Goal: Task Accomplishment & Management: Complete application form

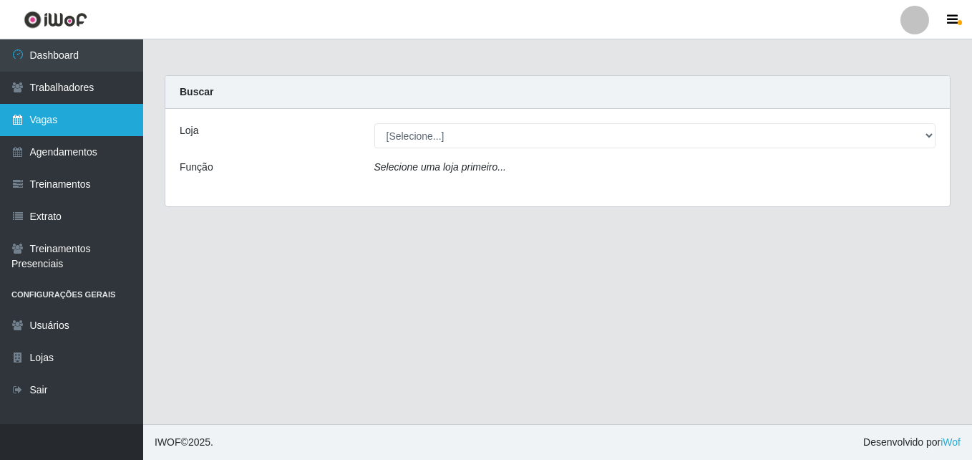
click at [85, 128] on link "Vagas" at bounding box center [71, 120] width 143 height 32
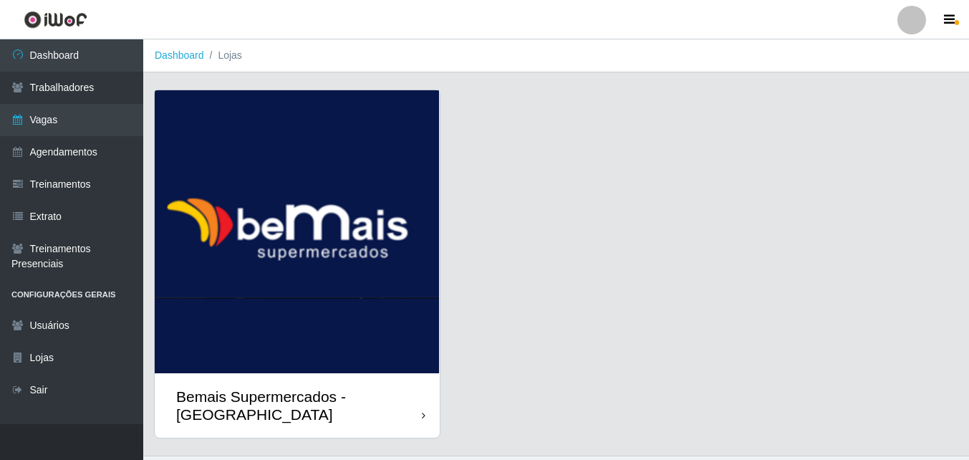
click at [422, 379] on div "Bemais Supermercados - [GEOGRAPHIC_DATA]" at bounding box center [297, 405] width 285 height 64
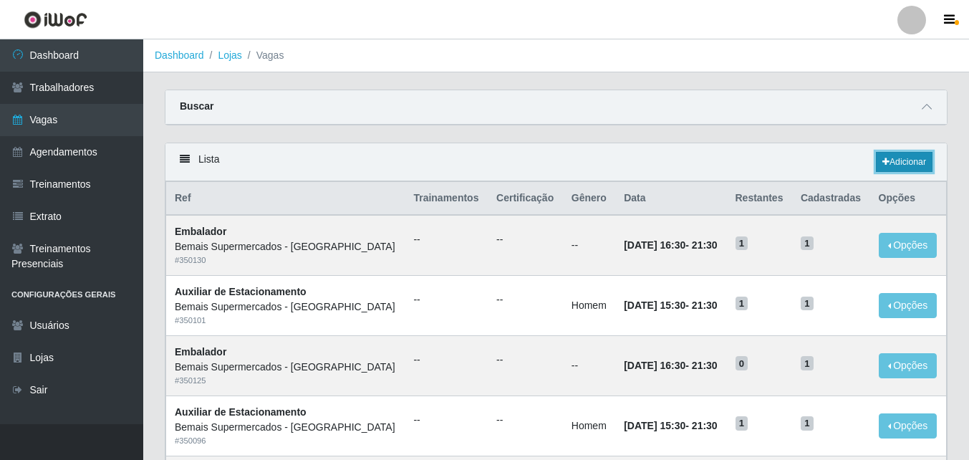
click at [915, 161] on link "Adicionar" at bounding box center [903, 162] width 57 height 20
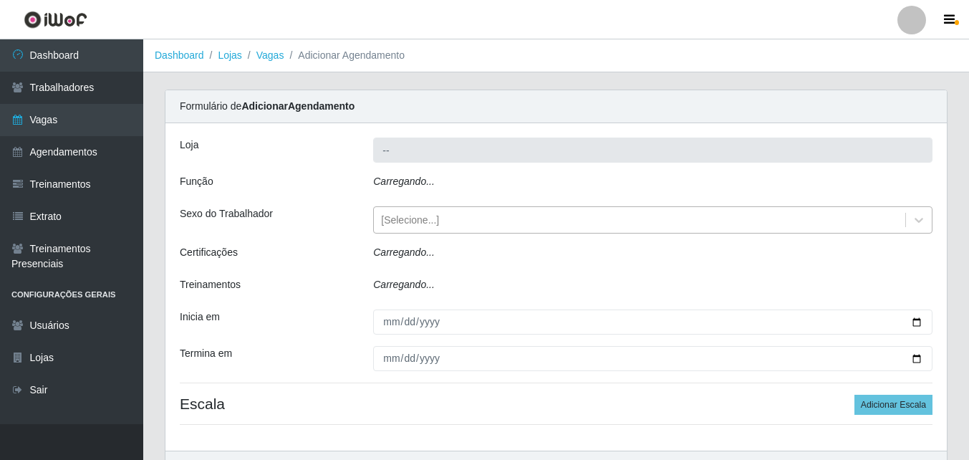
type input "Bemais Supermercados - [GEOGRAPHIC_DATA]"
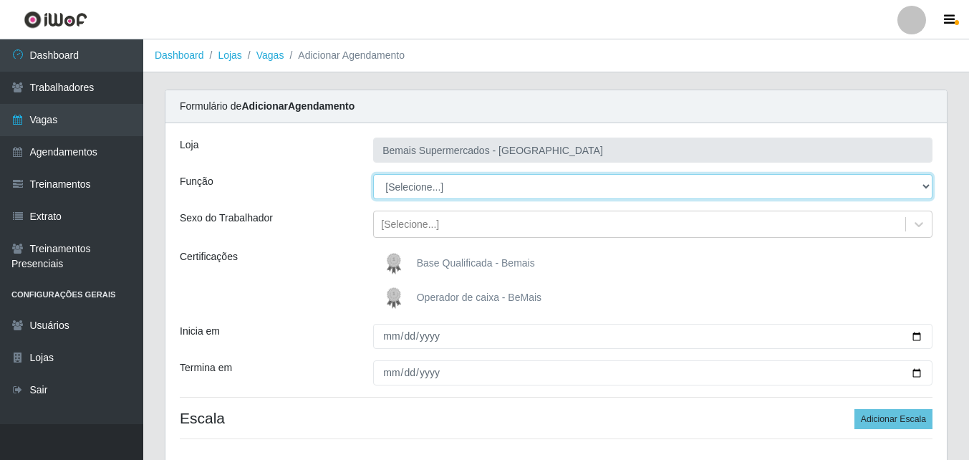
click at [414, 183] on select "[Selecione...] ASG ASG + ASG ++ Auxiliar de Estacionamento Auxiliar de Estacion…" at bounding box center [652, 186] width 559 height 25
select select "82"
click at [373, 174] on select "[Selecione...] ASG ASG + ASG ++ Auxiliar de Estacionamento Auxiliar de Estacion…" at bounding box center [652, 186] width 559 height 25
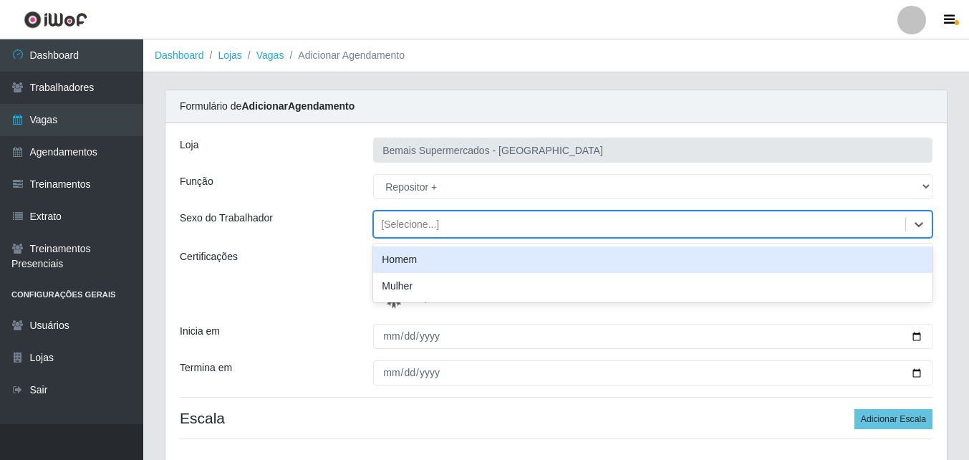
click at [434, 226] on div "[Selecione...]" at bounding box center [410, 224] width 58 height 15
click at [414, 256] on div "Homem" at bounding box center [652, 259] width 559 height 26
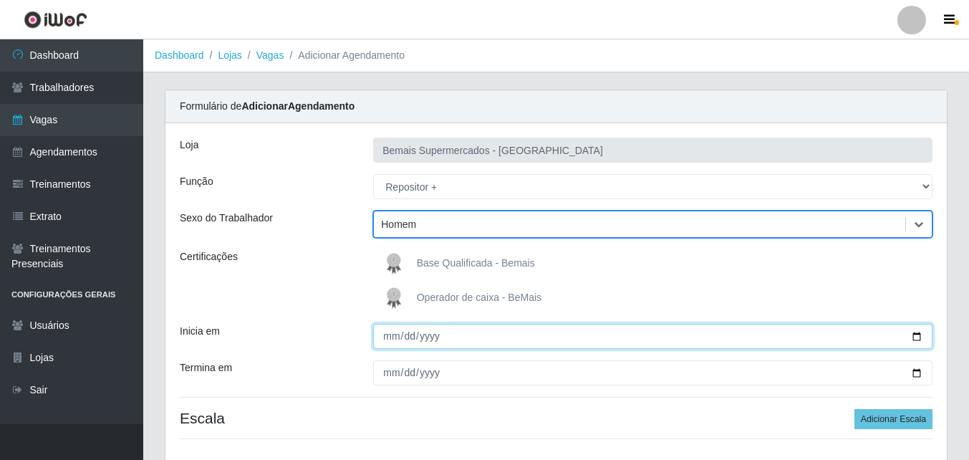
click at [916, 336] on input "Inicia em" at bounding box center [652, 336] width 559 height 25
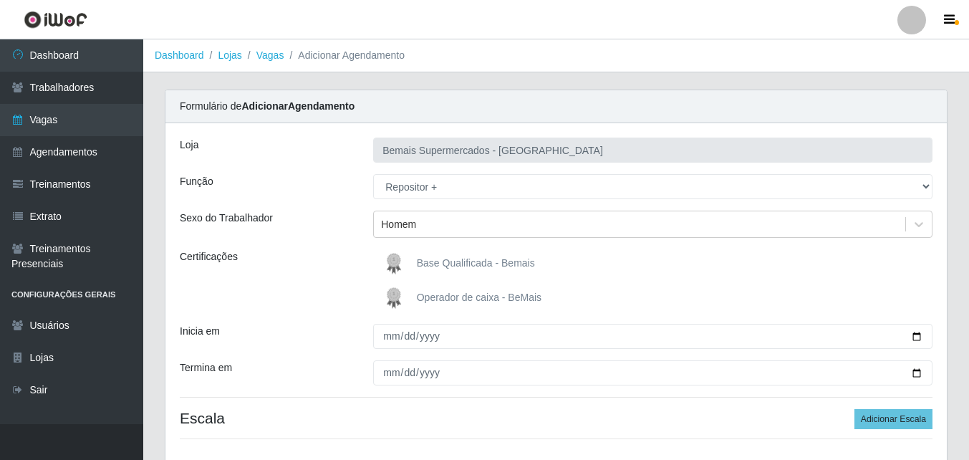
click at [553, 256] on div "Base Qualificada - Bemais" at bounding box center [652, 263] width 559 height 29
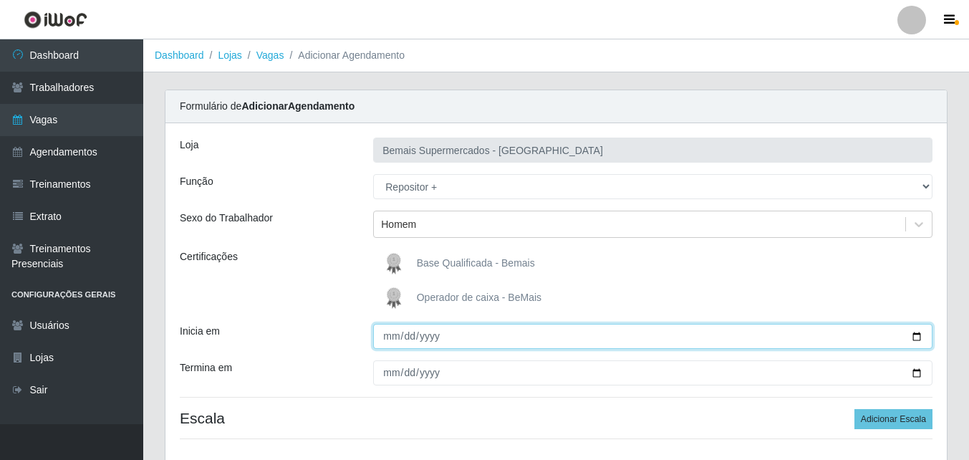
click at [386, 336] on input "Inicia em" at bounding box center [652, 336] width 559 height 25
click at [385, 336] on input "Inicia em" at bounding box center [652, 336] width 559 height 25
click at [916, 334] on input "Inicia em" at bounding box center [652, 336] width 559 height 25
type input "[DATE]"
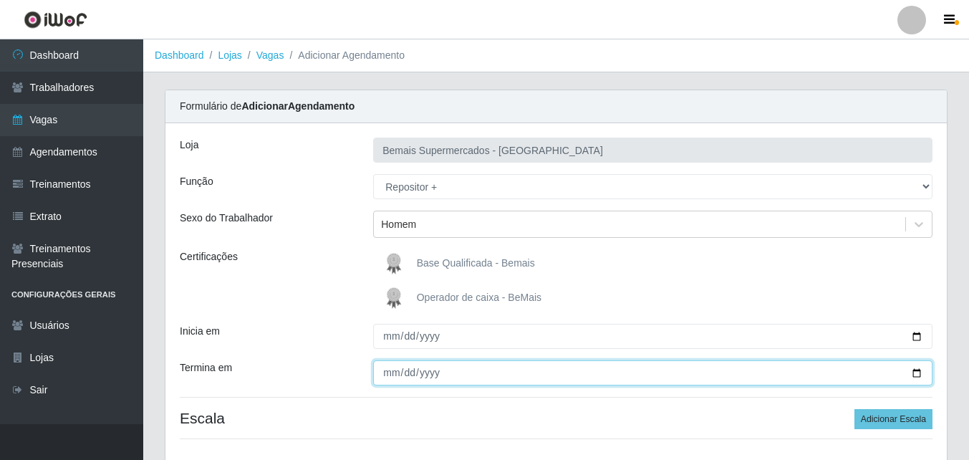
click at [917, 372] on input "Termina em" at bounding box center [652, 372] width 559 height 25
type input "[DATE]"
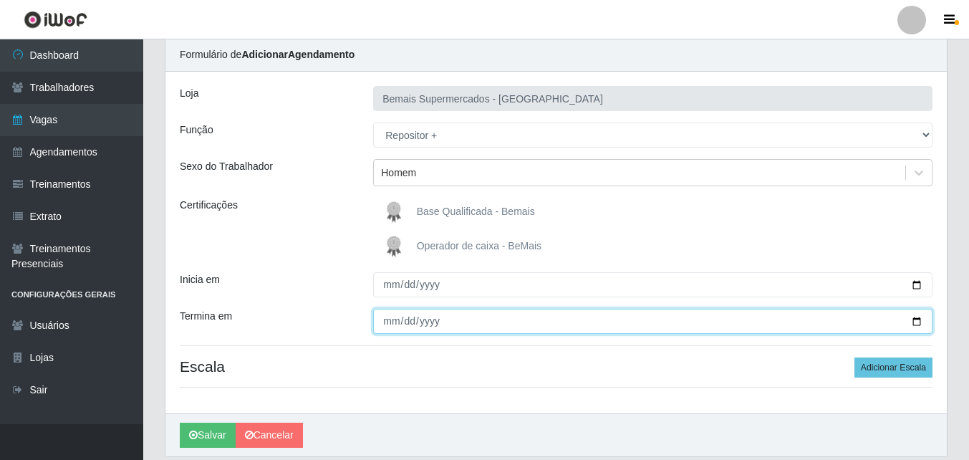
scroll to position [102, 0]
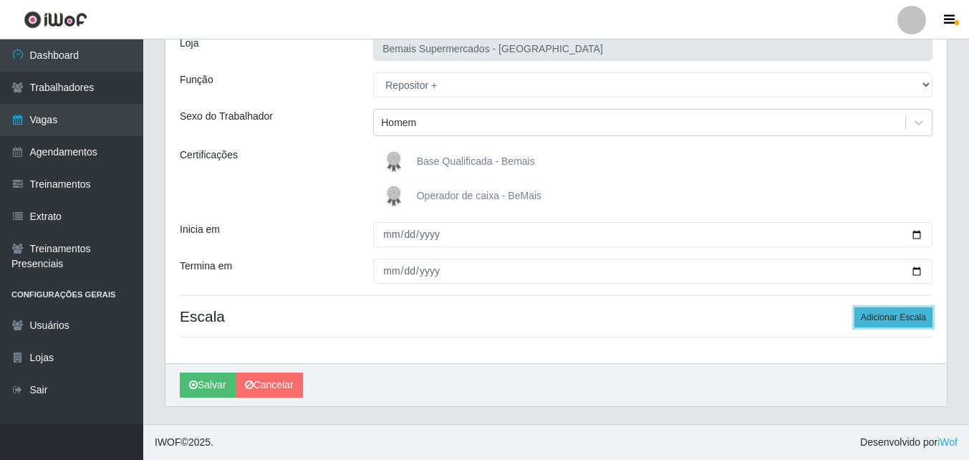
click at [886, 317] on button "Adicionar Escala" at bounding box center [893, 317] width 78 height 20
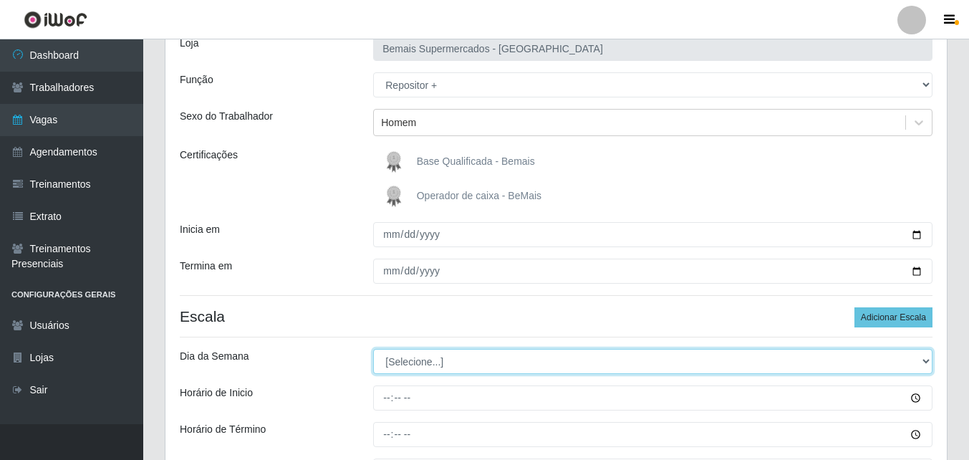
click at [437, 364] on select "[Selecione...] Segunda Terça Quarta Quinta Sexta Sábado Domingo" at bounding box center [652, 361] width 559 height 25
select select "0"
click at [373, 349] on select "[Selecione...] Segunda Terça Quarta Quinta Sexta Sábado Domingo" at bounding box center [652, 361] width 559 height 25
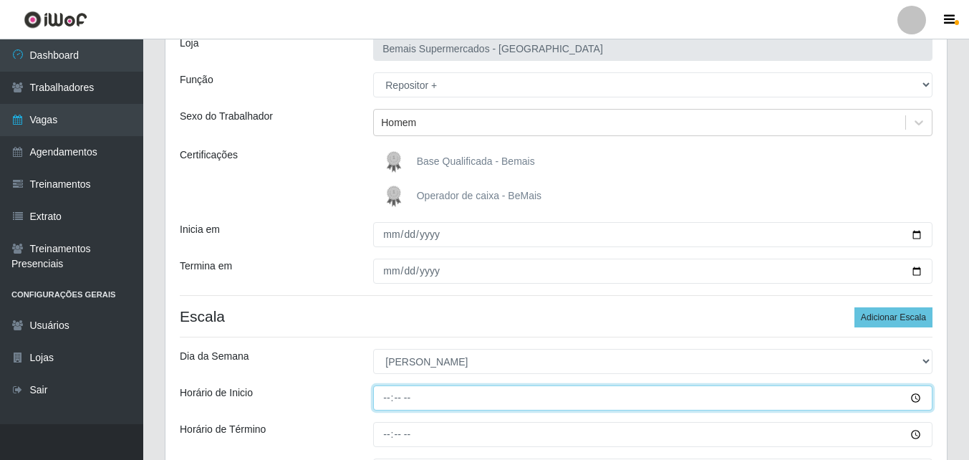
click at [385, 397] on input "Horário de Inicio" at bounding box center [652, 397] width 559 height 25
type input "08:00"
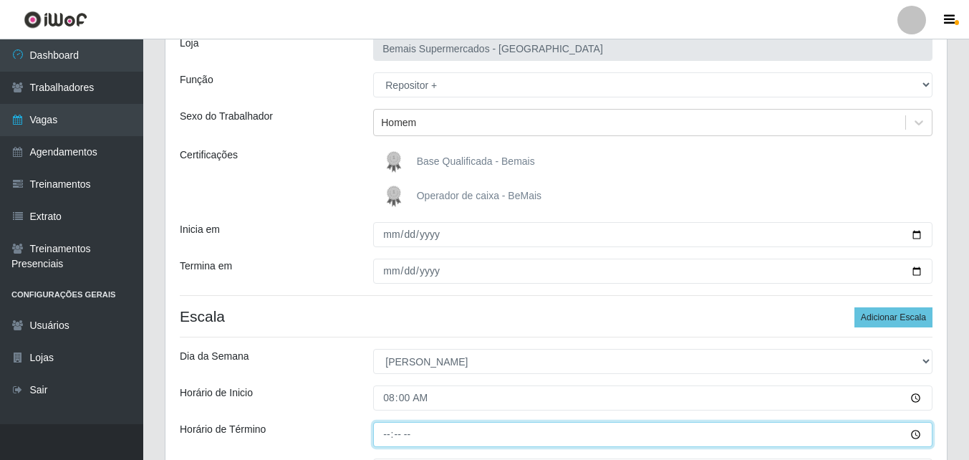
click at [387, 428] on input "Horário de Término" at bounding box center [652, 434] width 559 height 25
type input "14:00"
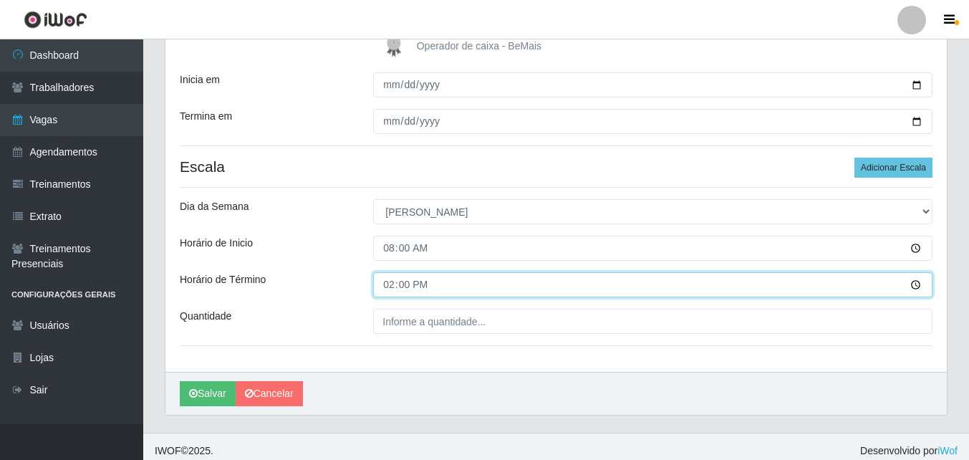
scroll to position [260, 0]
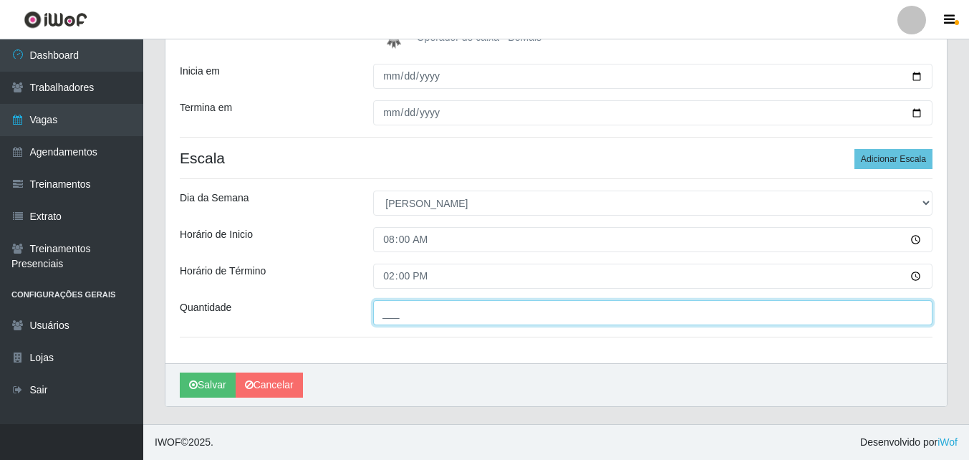
click at [459, 311] on input "___" at bounding box center [652, 312] width 559 height 25
type input "2__"
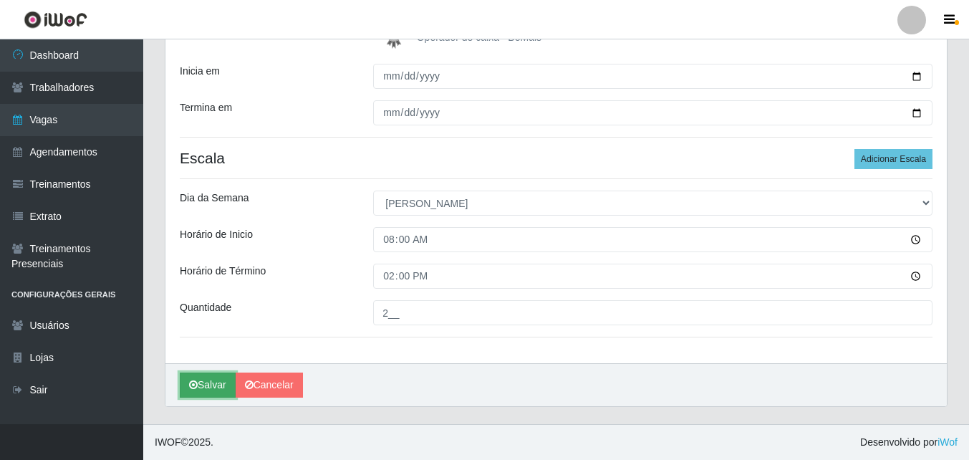
click at [213, 380] on button "Salvar" at bounding box center [208, 384] width 56 height 25
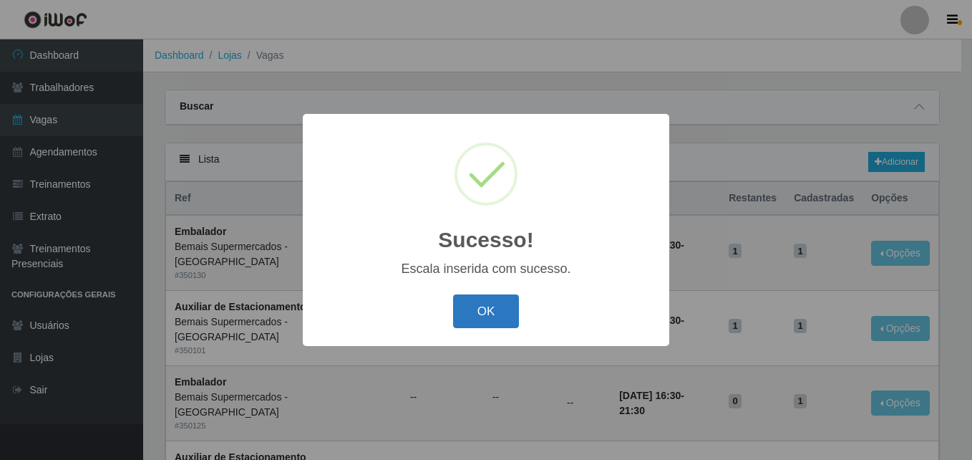
click at [488, 312] on button "OK" at bounding box center [486, 311] width 67 height 34
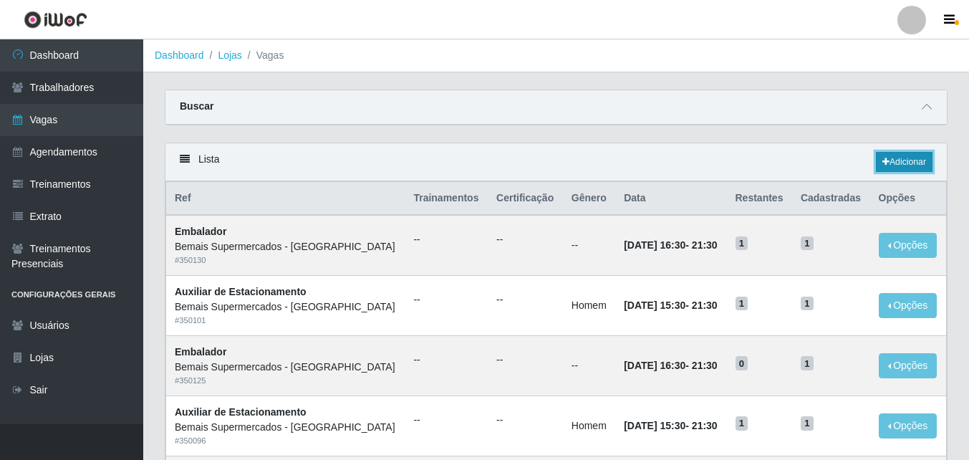
click at [921, 161] on link "Adicionar" at bounding box center [903, 162] width 57 height 20
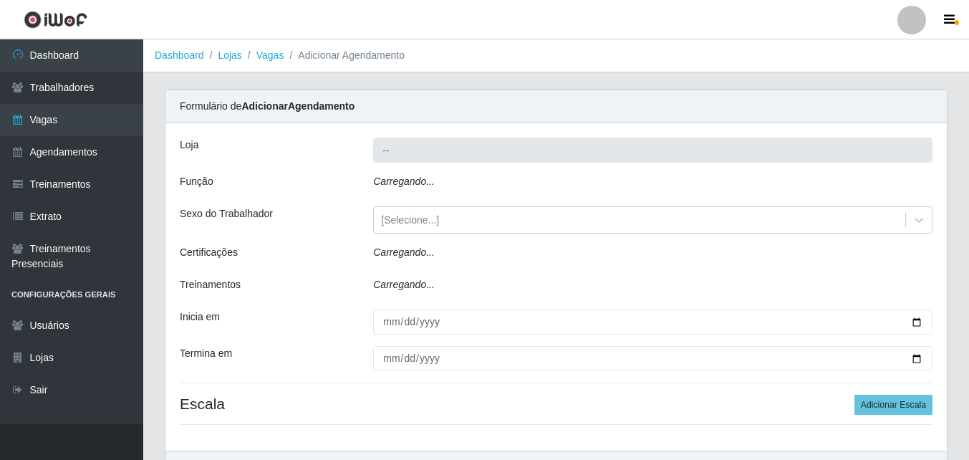
type input "Bemais Supermercados - [GEOGRAPHIC_DATA]"
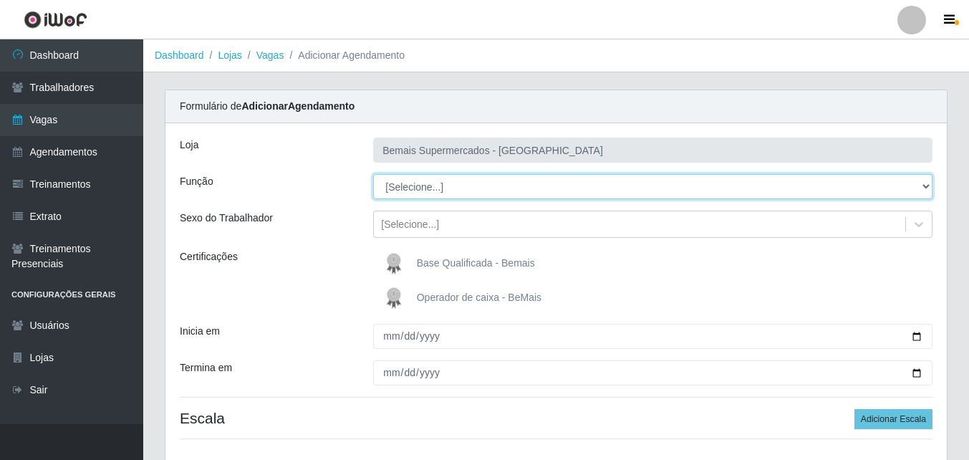
click at [482, 185] on select "[Selecione...] ASG ASG + ASG ++ Auxiliar de Estacionamento Auxiliar de Estacion…" at bounding box center [652, 186] width 559 height 25
select select "82"
click at [373, 174] on select "[Selecione...] ASG ASG + ASG ++ Auxiliar de Estacionamento Auxiliar de Estacion…" at bounding box center [652, 186] width 559 height 25
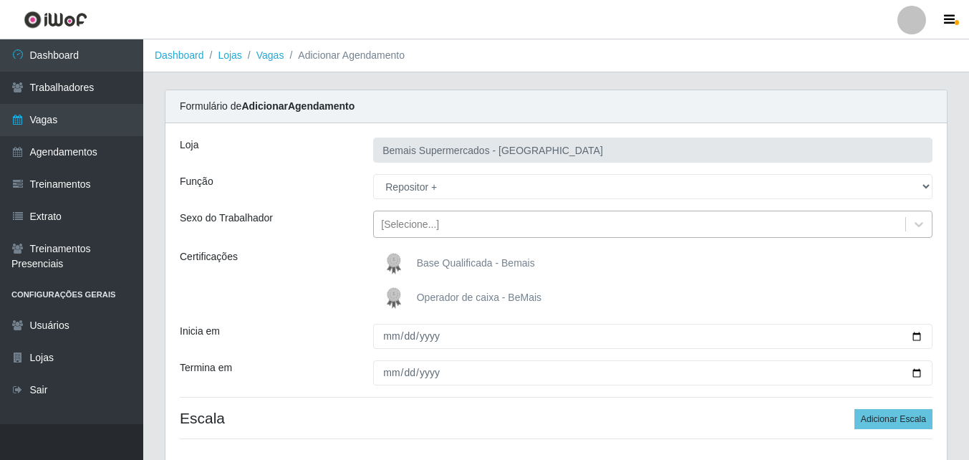
click at [420, 223] on div "[Selecione...]" at bounding box center [410, 224] width 58 height 15
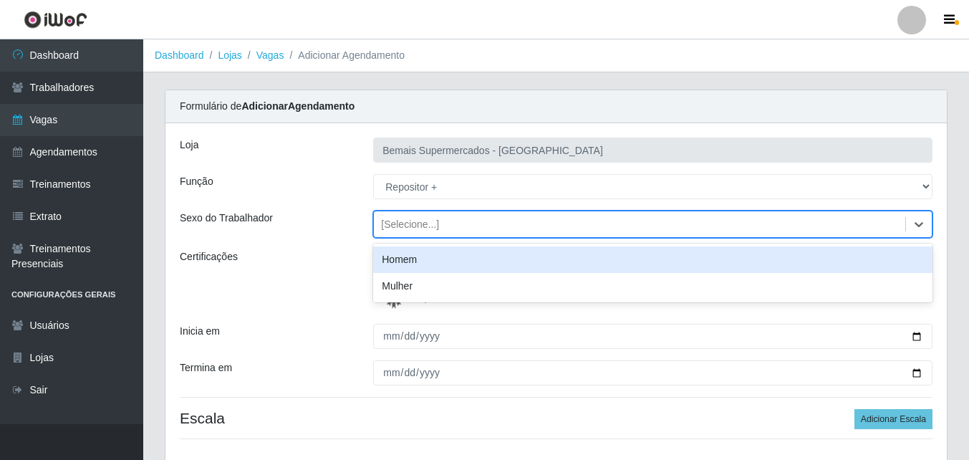
click at [414, 262] on div "Homem" at bounding box center [652, 259] width 559 height 26
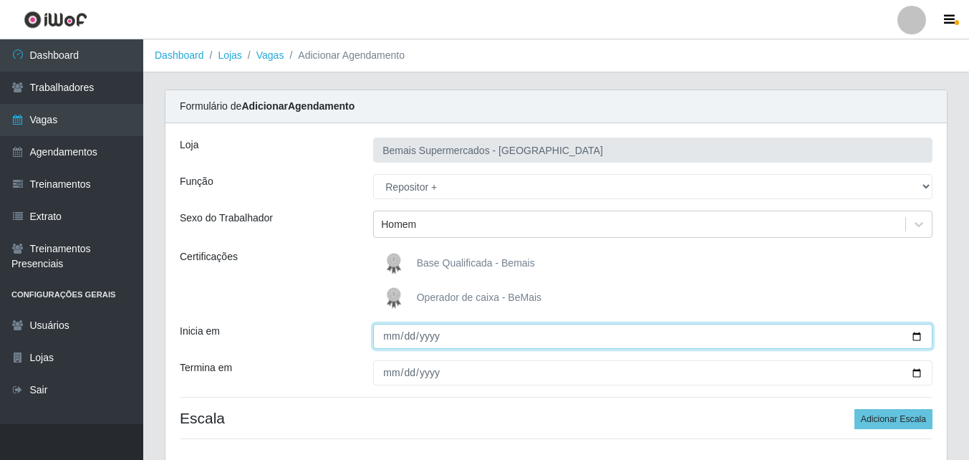
click at [916, 338] on input "Inicia em" at bounding box center [652, 336] width 559 height 25
type input "[DATE]"
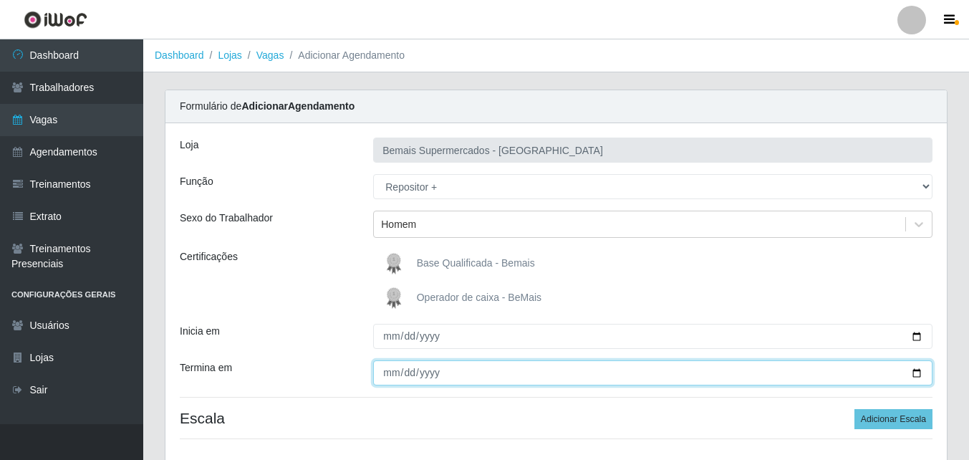
click at [918, 372] on input "Termina em" at bounding box center [652, 372] width 559 height 25
type input "[DATE]"
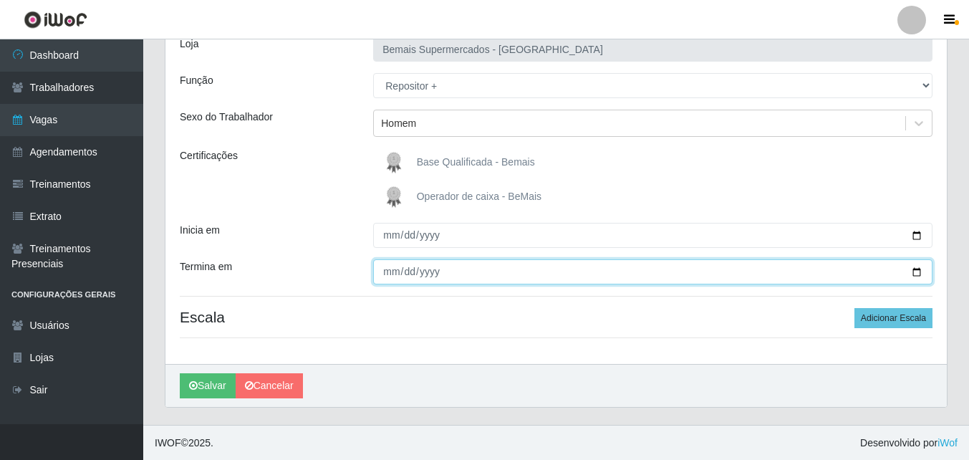
scroll to position [102, 0]
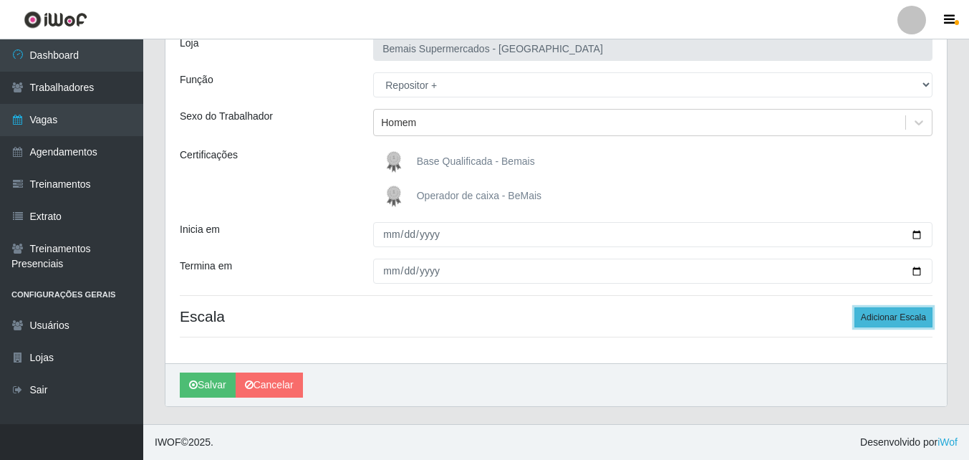
click at [883, 314] on button "Adicionar Escala" at bounding box center [893, 317] width 78 height 20
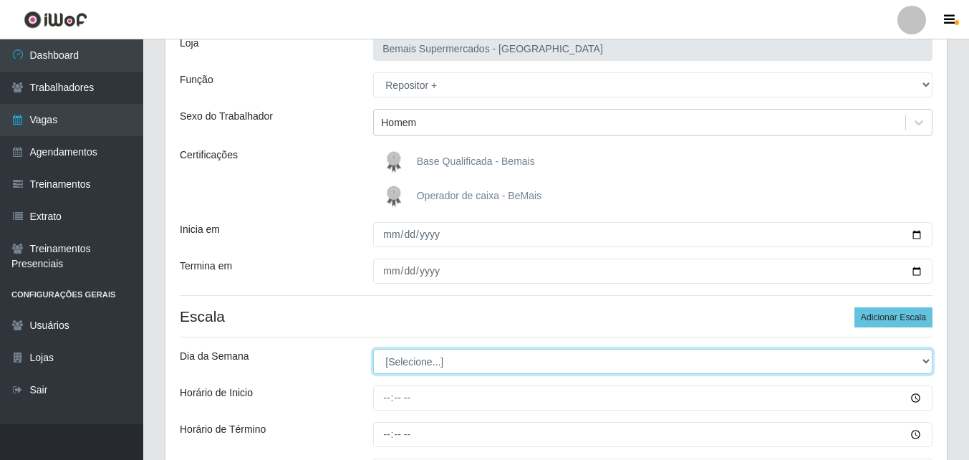
click at [447, 359] on select "[Selecione...] Segunda Terça Quarta Quinta Sexta Sábado Domingo" at bounding box center [652, 361] width 559 height 25
select select "0"
click at [373, 349] on select "[Selecione...] Segunda Terça Quarta Quinta Sexta Sábado Domingo" at bounding box center [652, 361] width 559 height 25
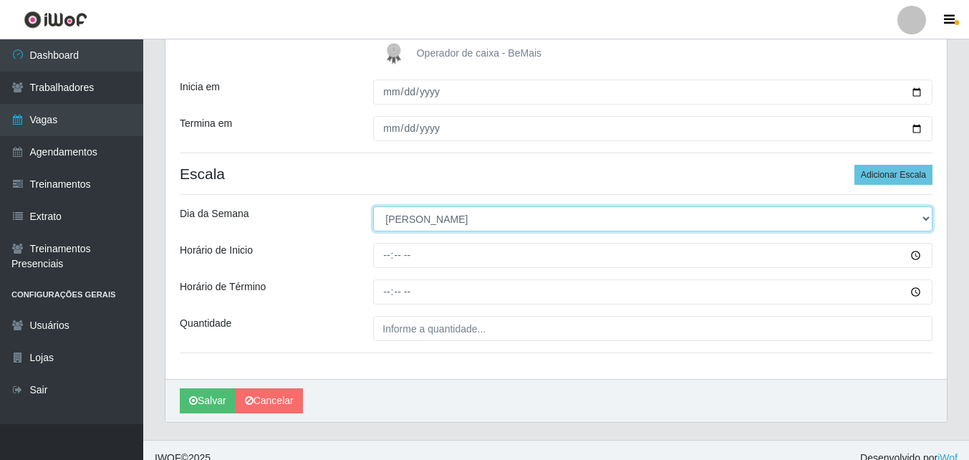
scroll to position [260, 0]
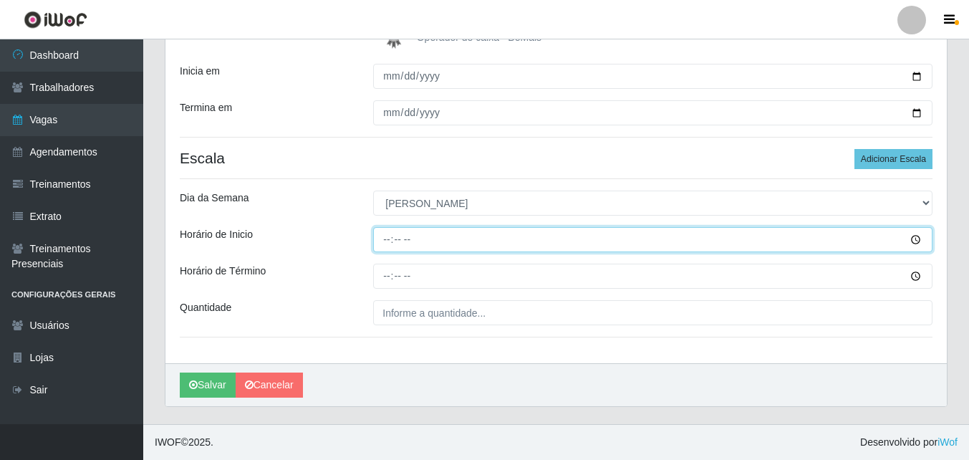
click at [913, 238] on input "Horário de Inicio" at bounding box center [652, 239] width 559 height 25
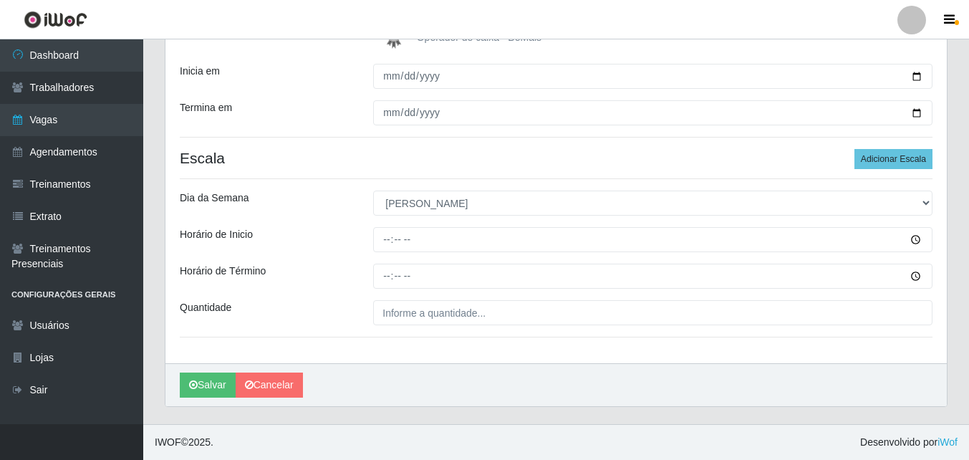
click at [485, 222] on div "Loja Bemais Supermercados - [GEOGRAPHIC_DATA] Função [Selecione...] ASG ASG + A…" at bounding box center [555, 113] width 781 height 500
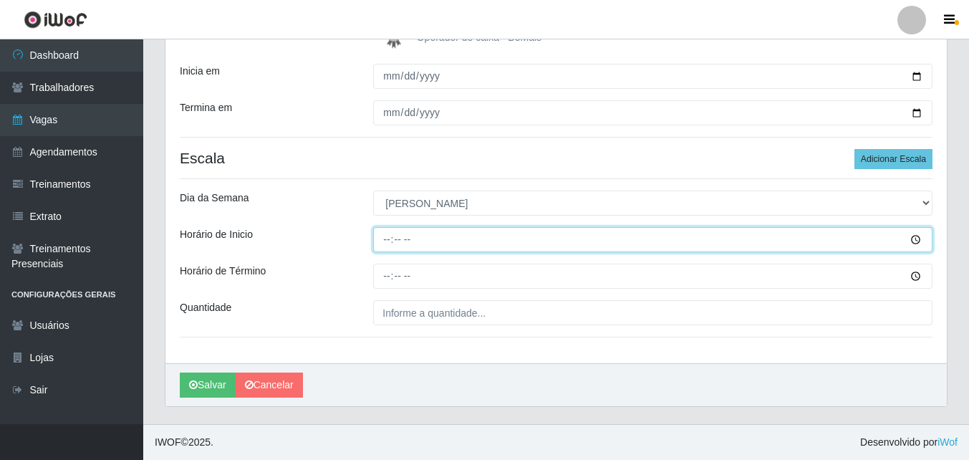
click at [389, 240] on input "Horário de Inicio" at bounding box center [652, 239] width 559 height 25
click at [389, 238] on input "21:00" at bounding box center [652, 239] width 559 height 25
type input "15:00"
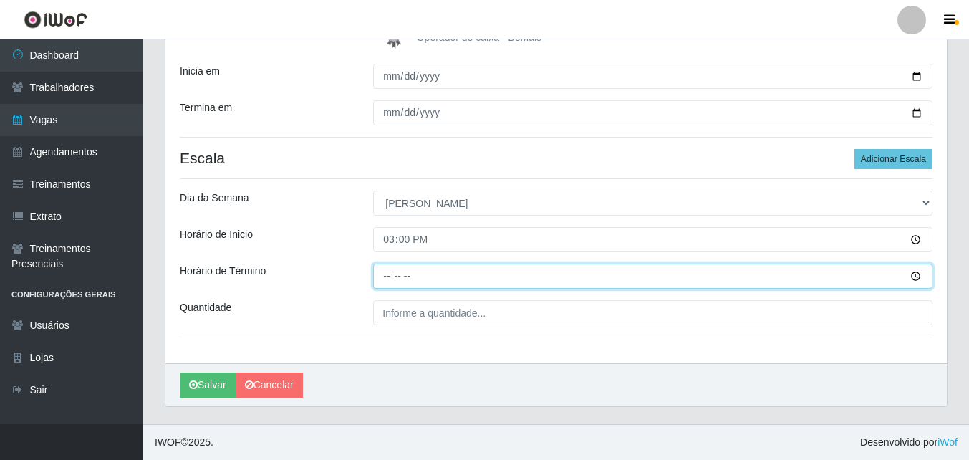
click at [385, 278] on input "Horário de Término" at bounding box center [652, 275] width 559 height 25
type input "21:00"
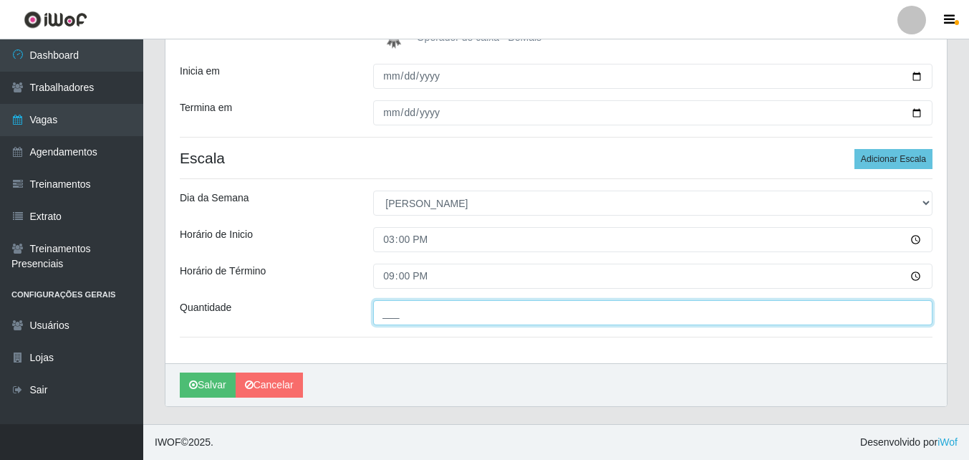
click at [407, 317] on input "___" at bounding box center [652, 312] width 559 height 25
type input "2__"
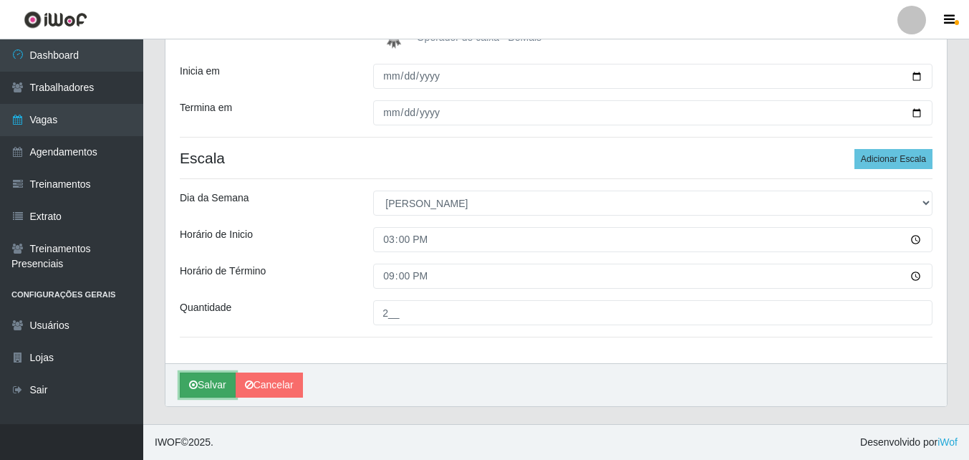
click at [205, 384] on button "Salvar" at bounding box center [208, 384] width 56 height 25
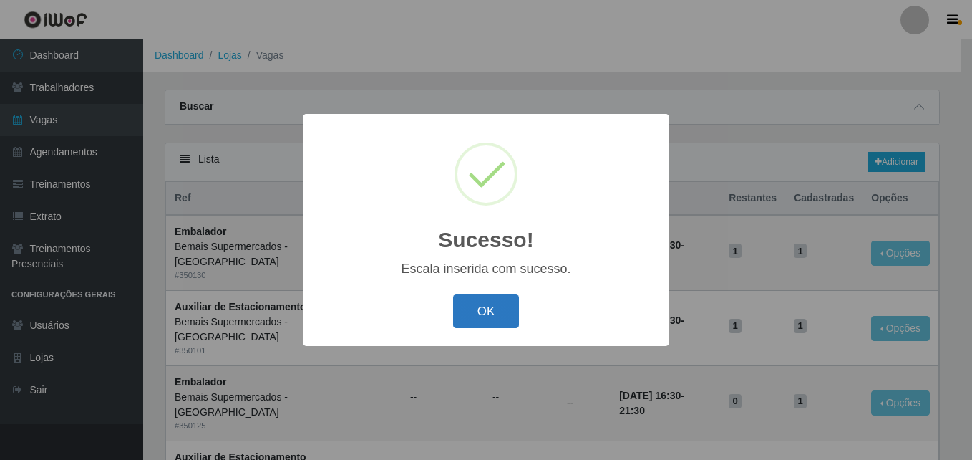
click at [492, 310] on button "OK" at bounding box center [486, 311] width 67 height 34
